Goal: Find specific page/section: Find specific page/section

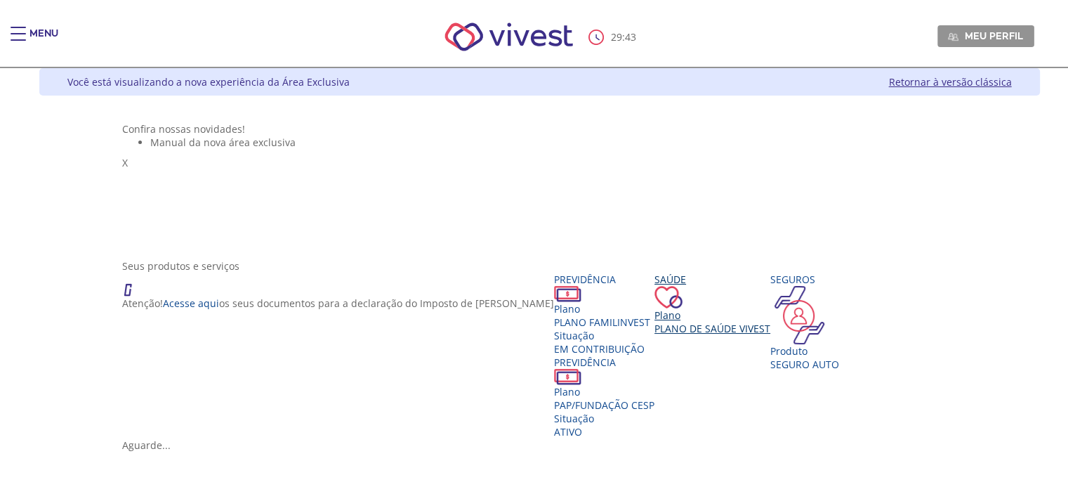
click at [771, 335] on div "Saúde Plano Plano de Saúde VIVEST" at bounding box center [713, 304] width 116 height 63
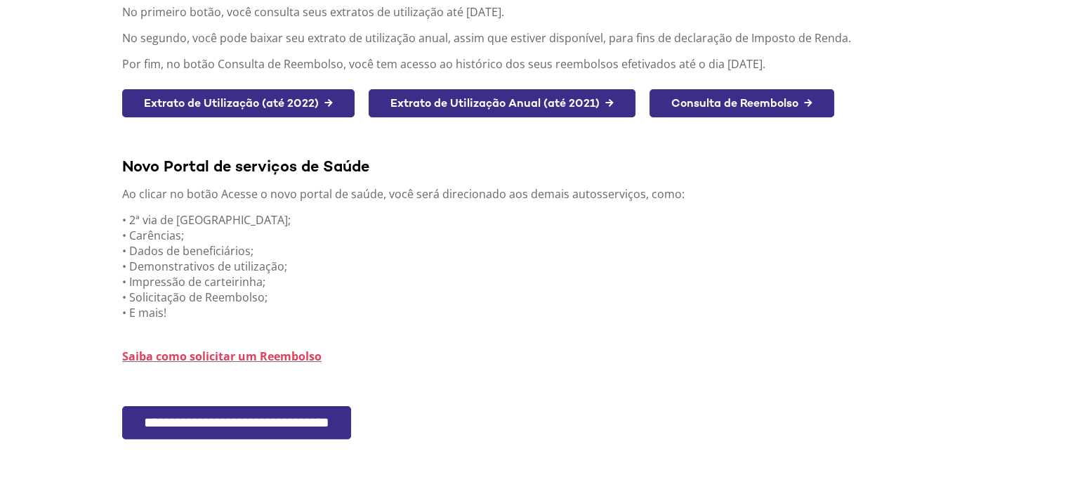
scroll to position [306, 0]
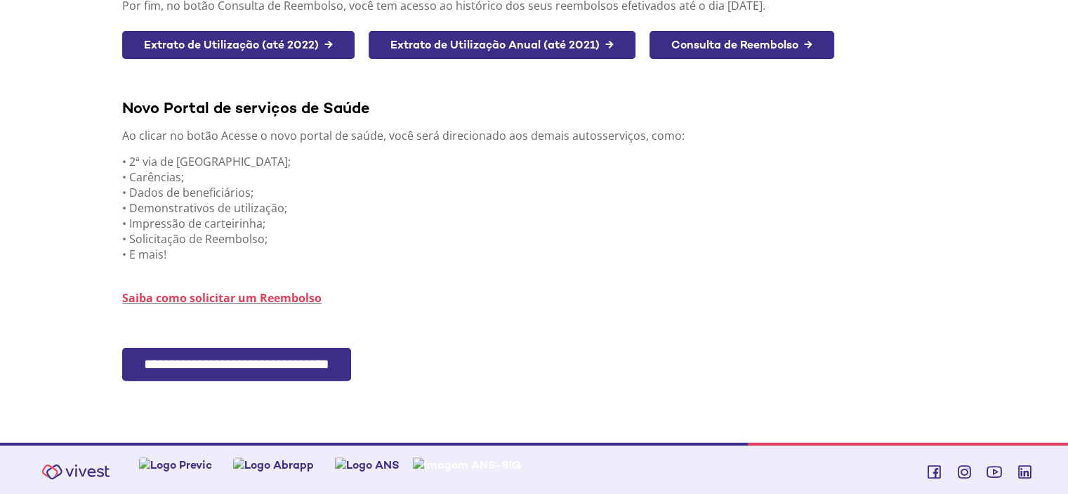
click at [249, 365] on input "**********" at bounding box center [236, 364] width 229 height 33
